Goal: Book appointment/travel/reservation

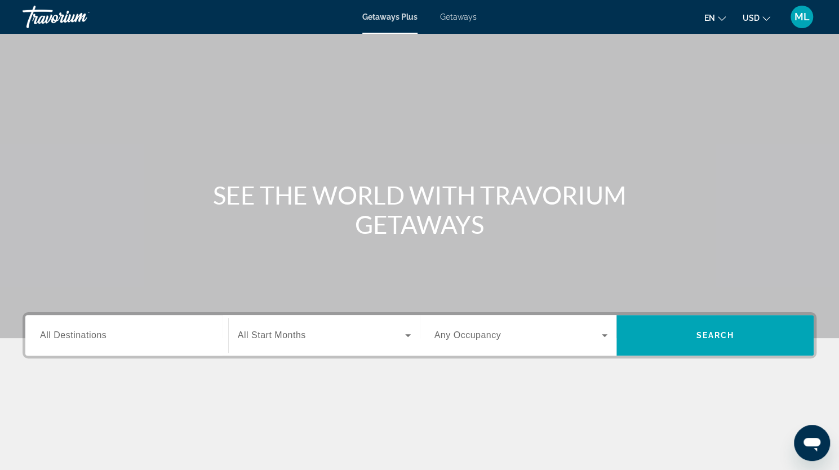
click at [127, 330] on input "Destination All Destinations" at bounding box center [127, 336] width 174 height 14
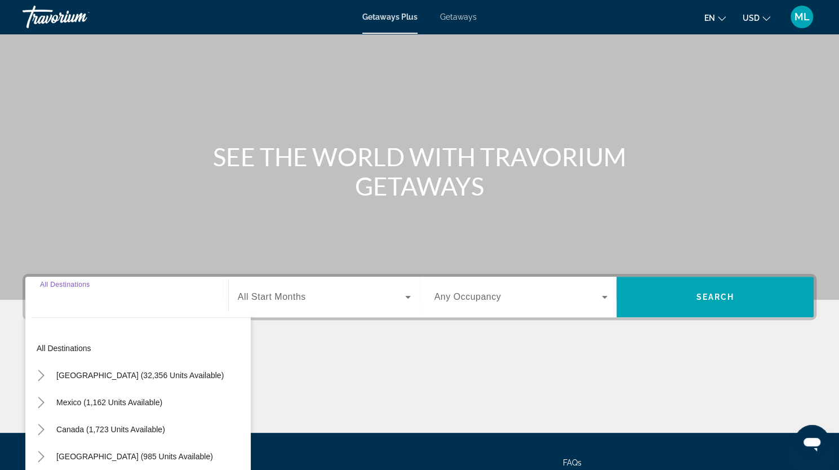
scroll to position [139, 0]
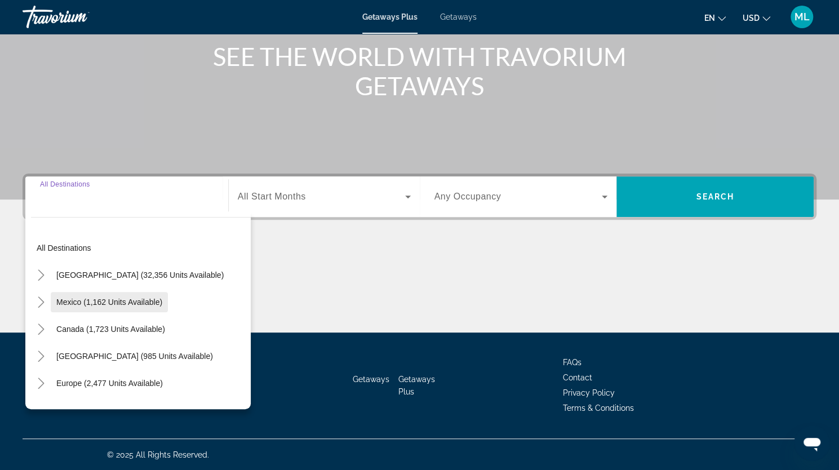
click at [73, 304] on span "Mexico (1,162 units available)" at bounding box center [109, 302] width 106 height 9
type input "**********"
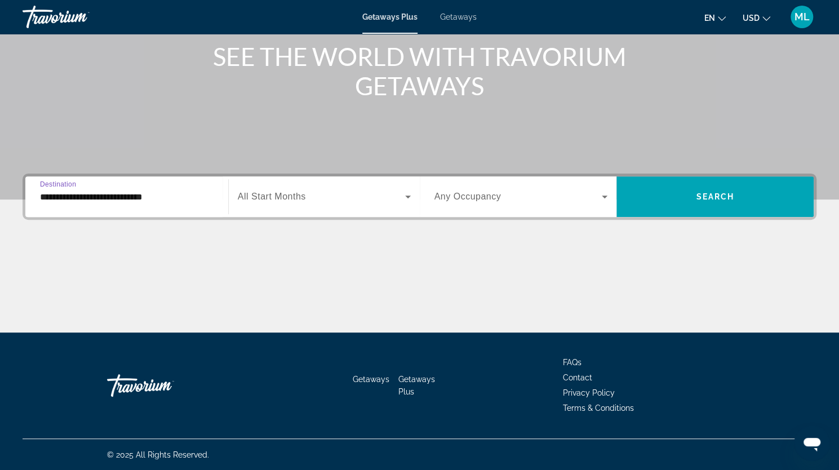
click at [299, 200] on span "All Start Months" at bounding box center [272, 197] width 68 height 10
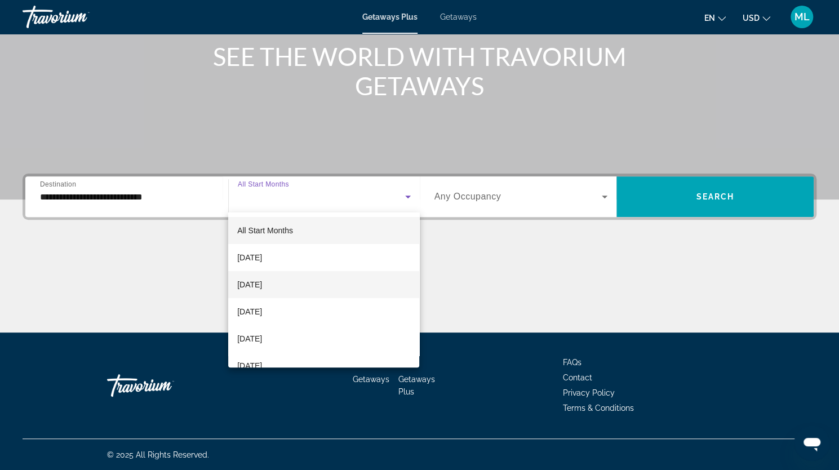
scroll to position [34, 0]
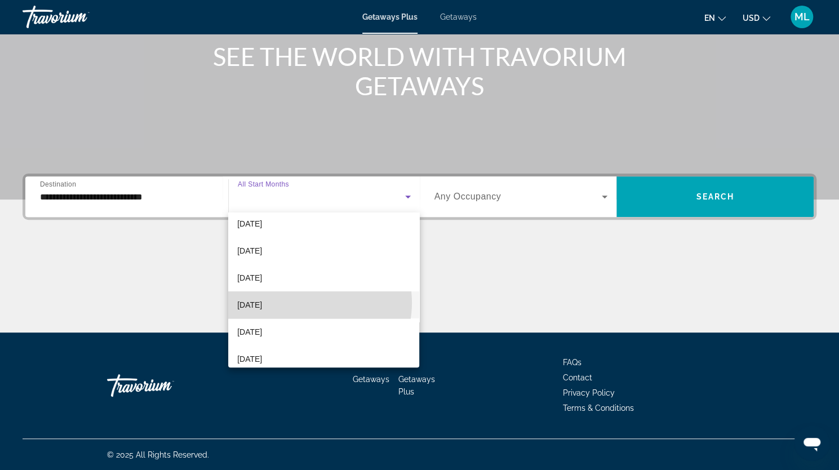
click at [304, 303] on mat-option "[DATE]" at bounding box center [323, 304] width 191 height 27
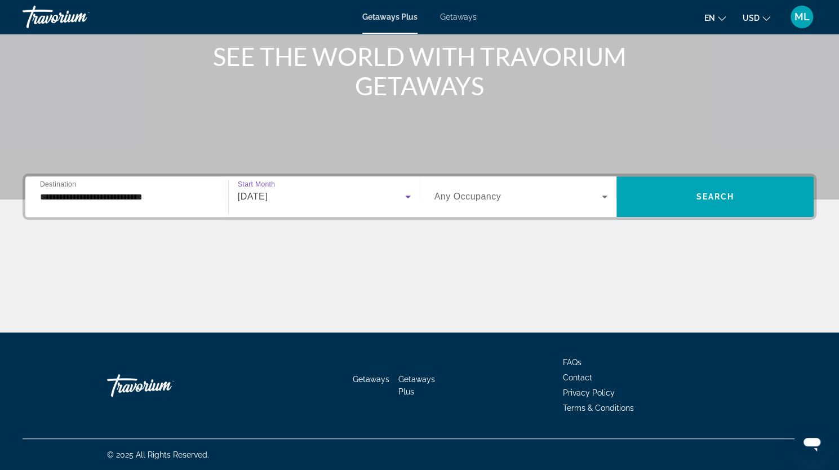
click at [574, 203] on div "Search widget" at bounding box center [522, 197] width 174 height 32
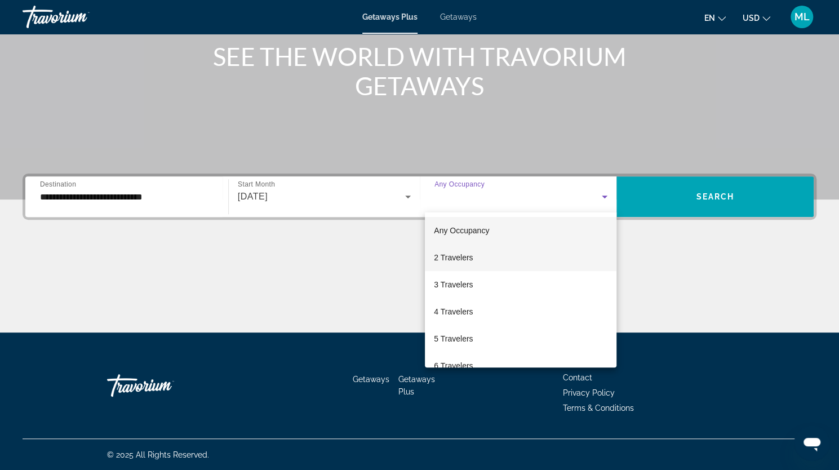
click at [490, 256] on mat-option "2 Travelers" at bounding box center [521, 257] width 192 height 27
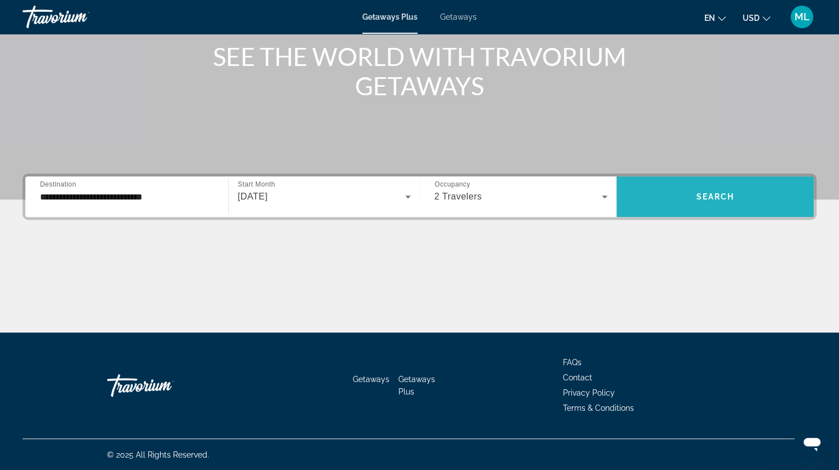
click at [695, 200] on span "Search widget" at bounding box center [715, 196] width 197 height 27
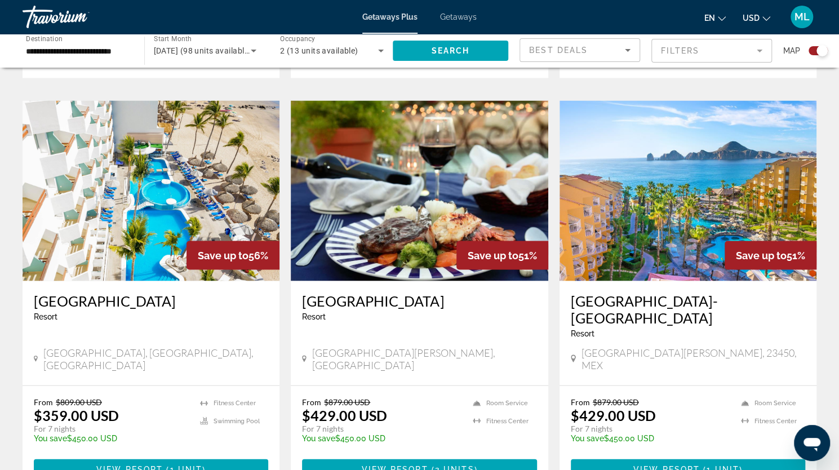
scroll to position [1197, 0]
